Goal: Go to known website: Access a specific website the user already knows

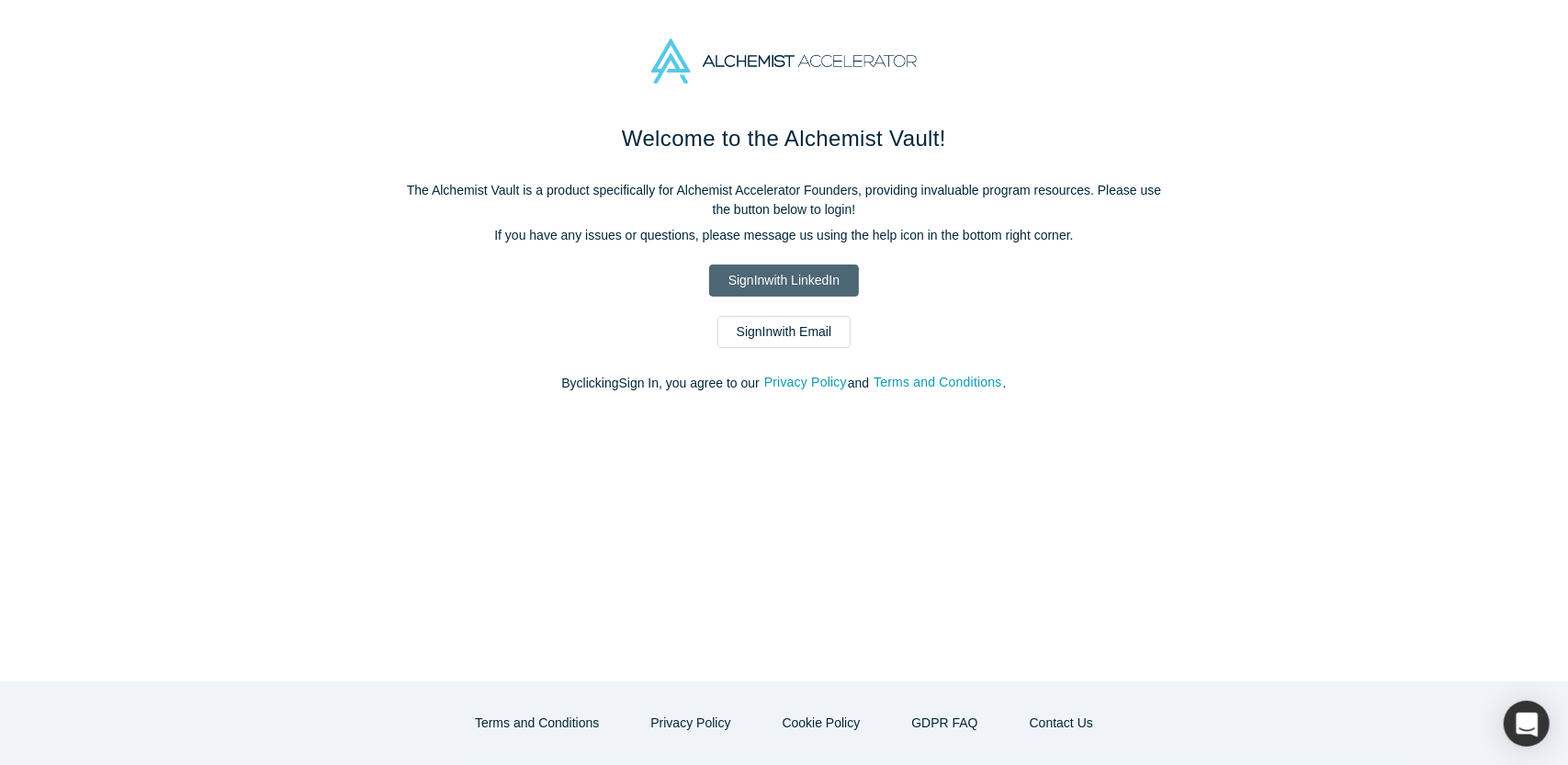
click at [809, 276] on link "Sign In with LinkedIn" at bounding box center [784, 280] width 150 height 32
